Goal: Task Accomplishment & Management: Use online tool/utility

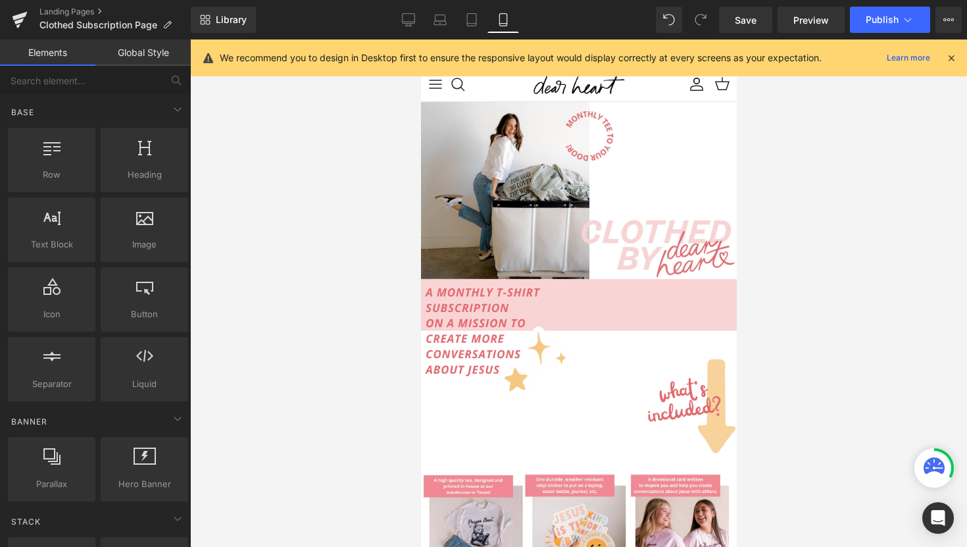
scroll to position [206, 0]
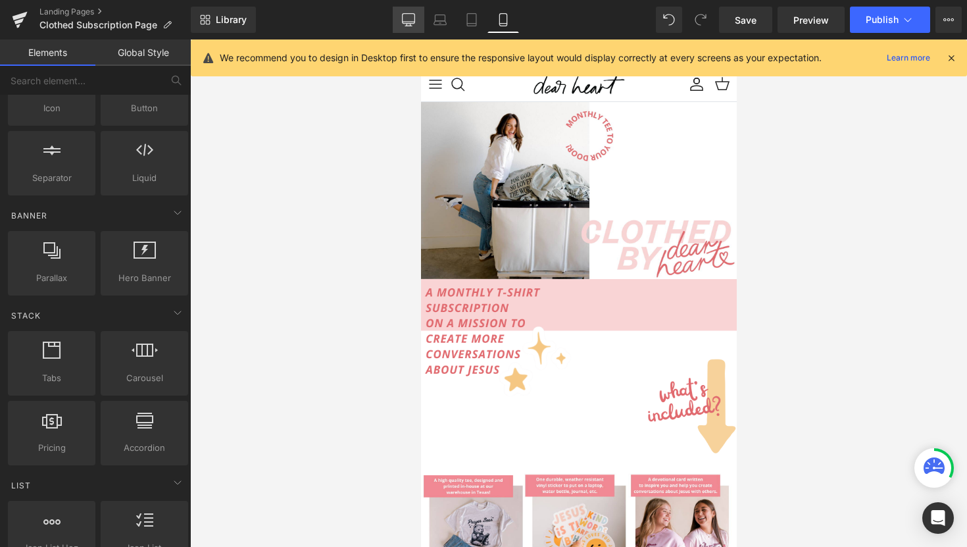
click at [409, 23] on icon at bounding box center [409, 19] width 13 height 10
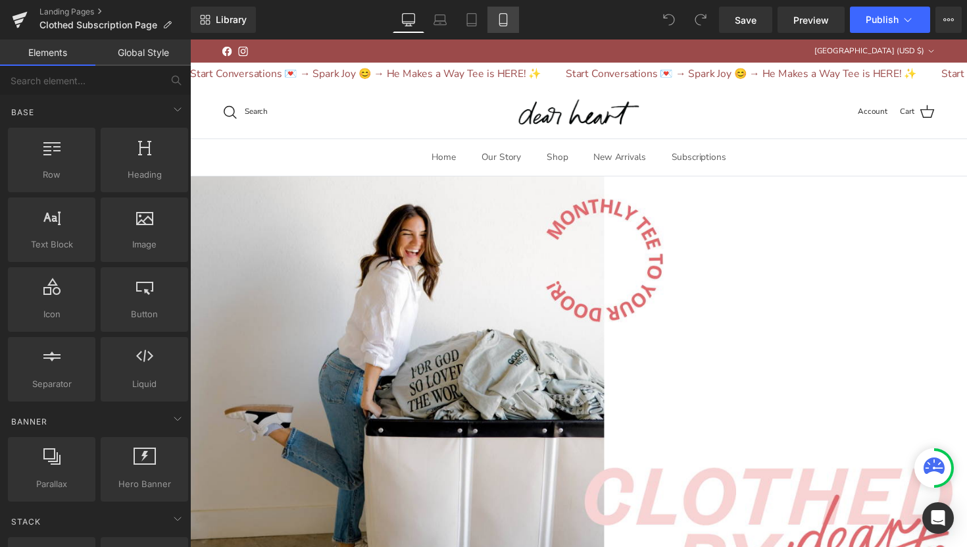
click at [511, 13] on link "Mobile" at bounding box center [504, 20] width 32 height 26
